Goal: Information Seeking & Learning: Learn about a topic

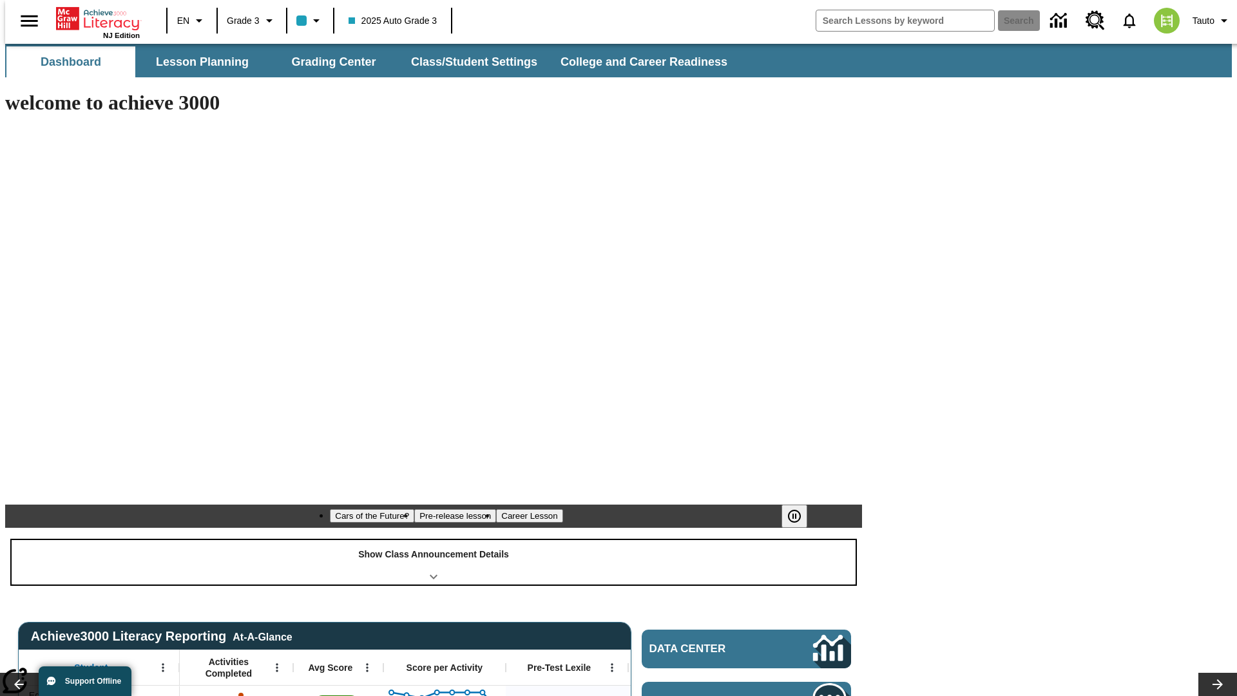
click at [433, 540] on div "Show Class Announcement Details" at bounding box center [434, 562] width 844 height 44
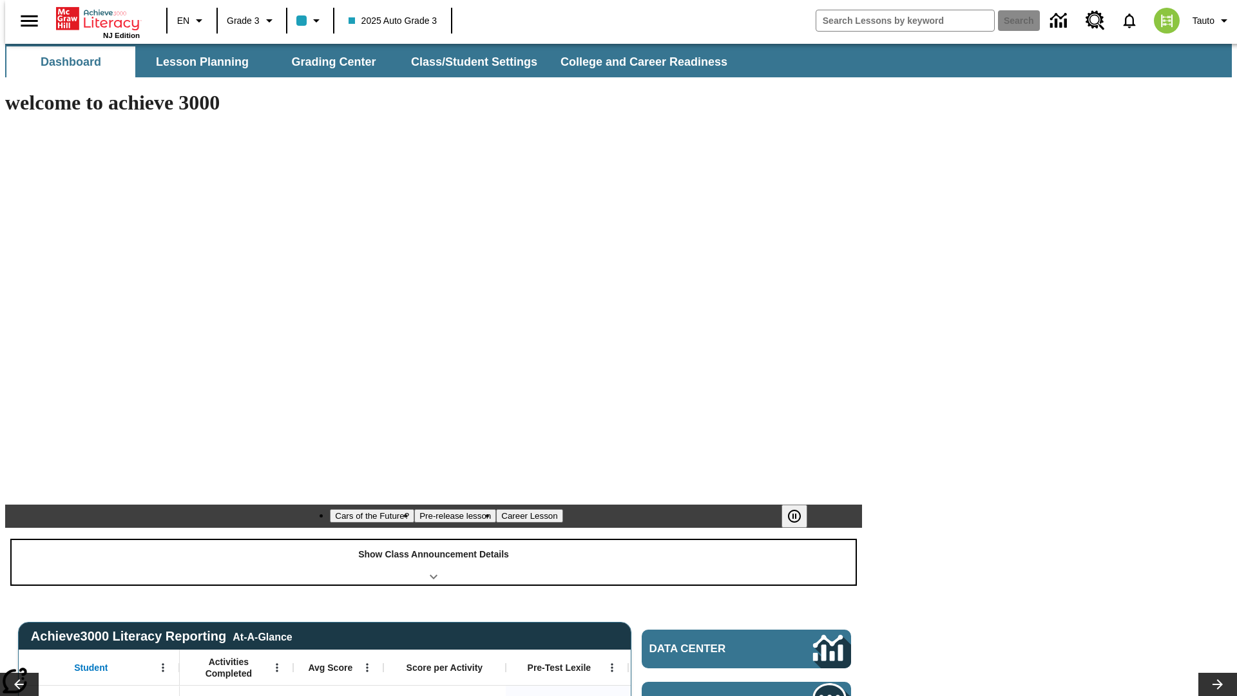
click at [433, 540] on div "Show Class Announcement Details" at bounding box center [434, 562] width 844 height 44
